Goal: Register for event/course

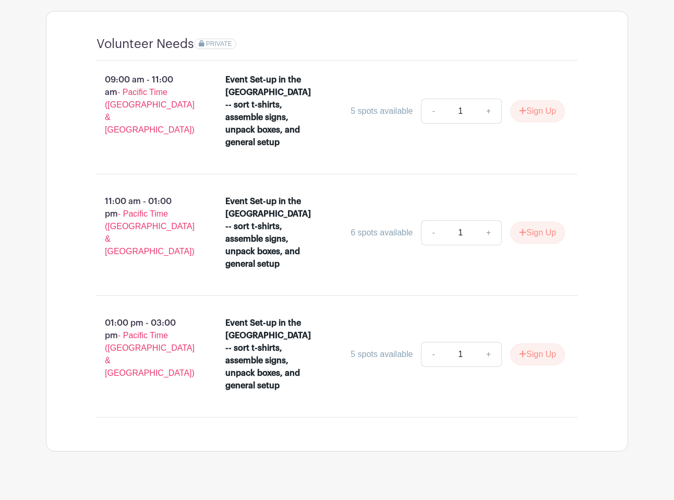
scroll to position [662, 0]
